Goal: Task Accomplishment & Management: Use online tool/utility

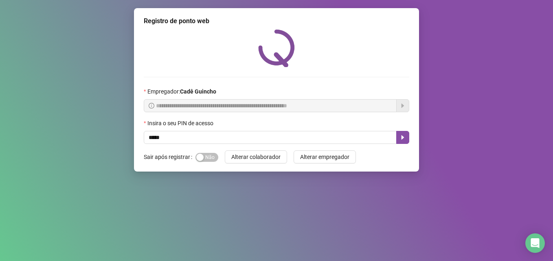
type input "*****"
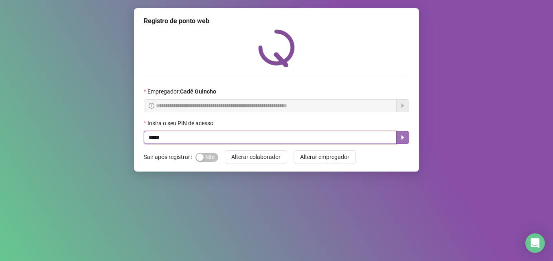
click at [404, 139] on icon "caret-right" at bounding box center [402, 137] width 7 height 7
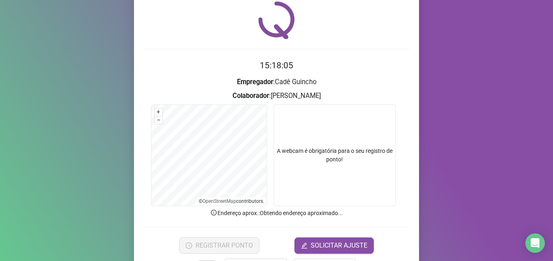
scroll to position [57, 0]
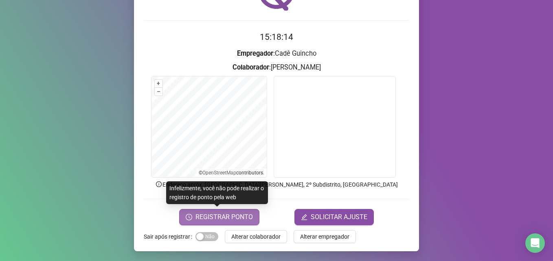
click at [208, 214] on span "REGISTRAR PONTO" at bounding box center [223, 217] width 57 height 10
